Goal: Download file/media

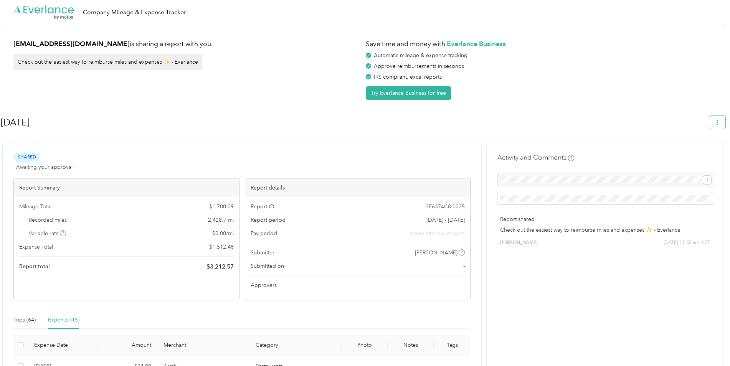
click at [582, 121] on button "button" at bounding box center [717, 122] width 16 height 13
click at [582, 155] on span "Download" at bounding box center [699, 159] width 25 height 8
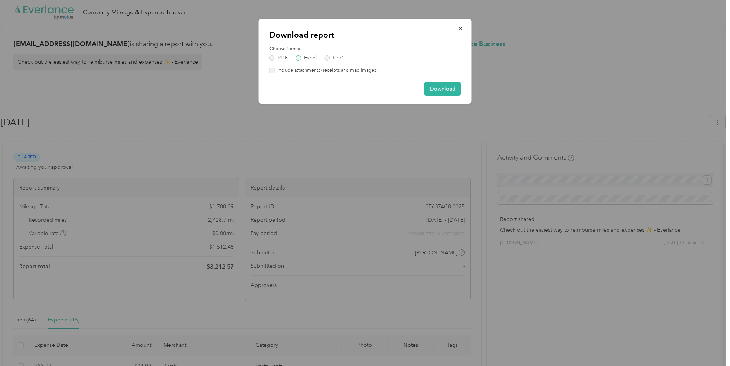
click at [308, 56] on label "Excel" at bounding box center [306, 57] width 21 height 5
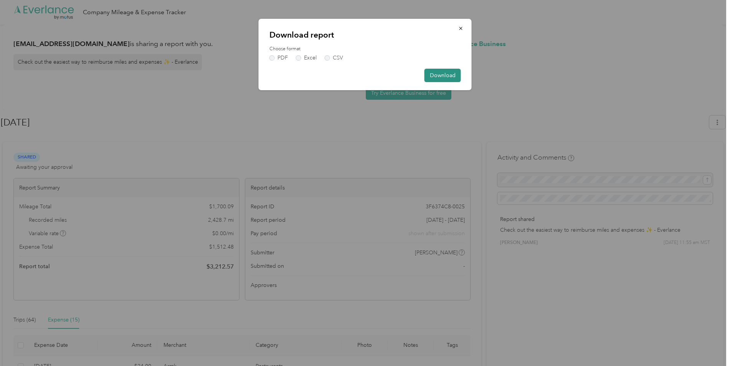
click at [434, 73] on button "Download" at bounding box center [442, 75] width 36 height 13
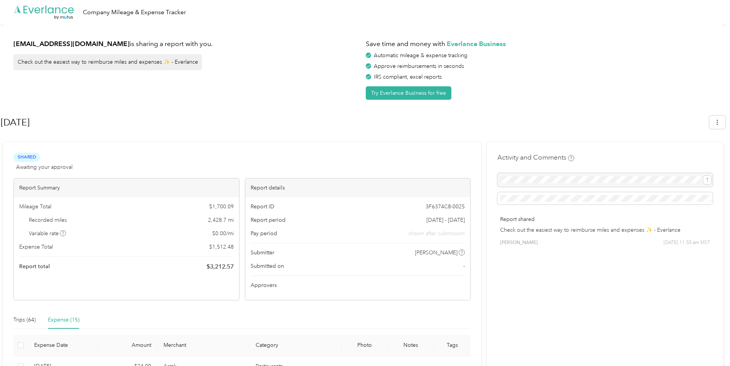
drag, startPoint x: 696, startPoint y: 51, endPoint x: 694, endPoint y: 40, distance: 11.6
click at [582, 51] on div "Automatic mileage & expense tracking" at bounding box center [539, 55] width 347 height 8
drag, startPoint x: 694, startPoint y: 0, endPoint x: 569, endPoint y: 102, distance: 160.9
click at [548, 124] on h1 "[DATE]" at bounding box center [352, 122] width 703 height 18
drag, startPoint x: 660, startPoint y: 1, endPoint x: 555, endPoint y: 43, distance: 112.8
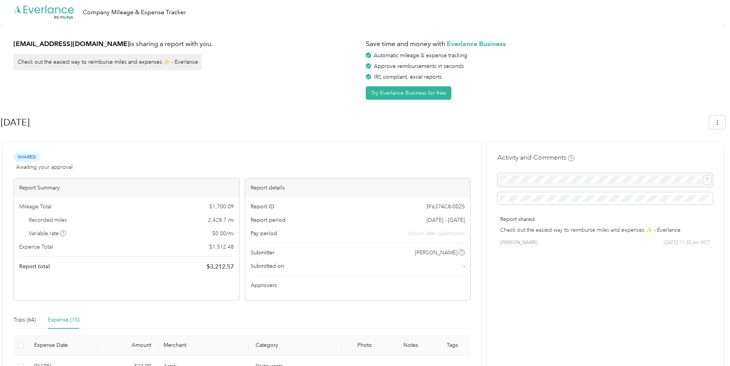
click at [550, 45] on h1 "Save time and money with Everlance Business" at bounding box center [539, 44] width 347 height 10
click at [582, 119] on button "button" at bounding box center [717, 122] width 16 height 13
click at [582, 155] on span "Download" at bounding box center [699, 159] width 25 height 8
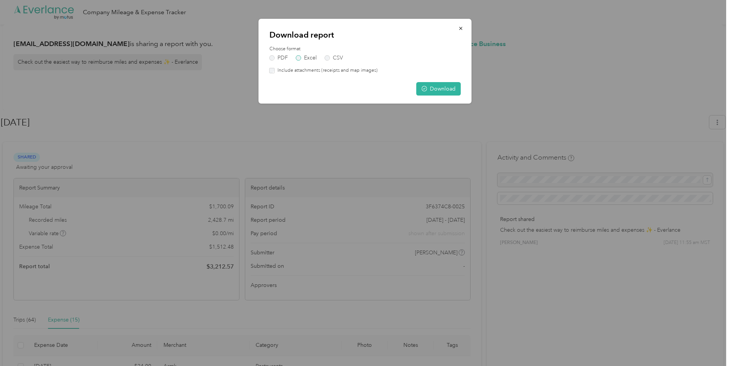
click at [309, 58] on label "Excel" at bounding box center [306, 57] width 21 height 5
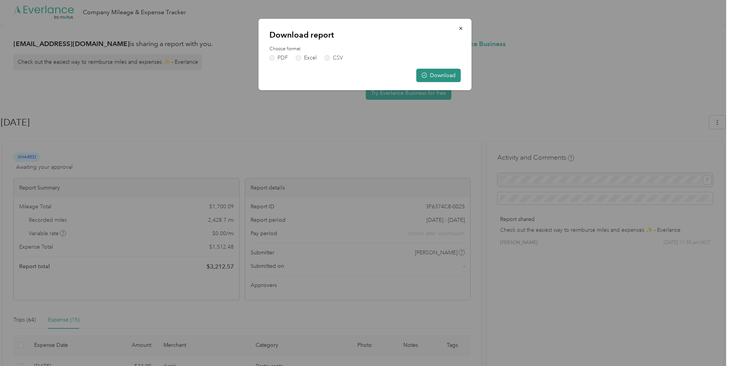
click at [428, 76] on button "Download" at bounding box center [438, 75] width 45 height 13
